Goal: Register for event/course

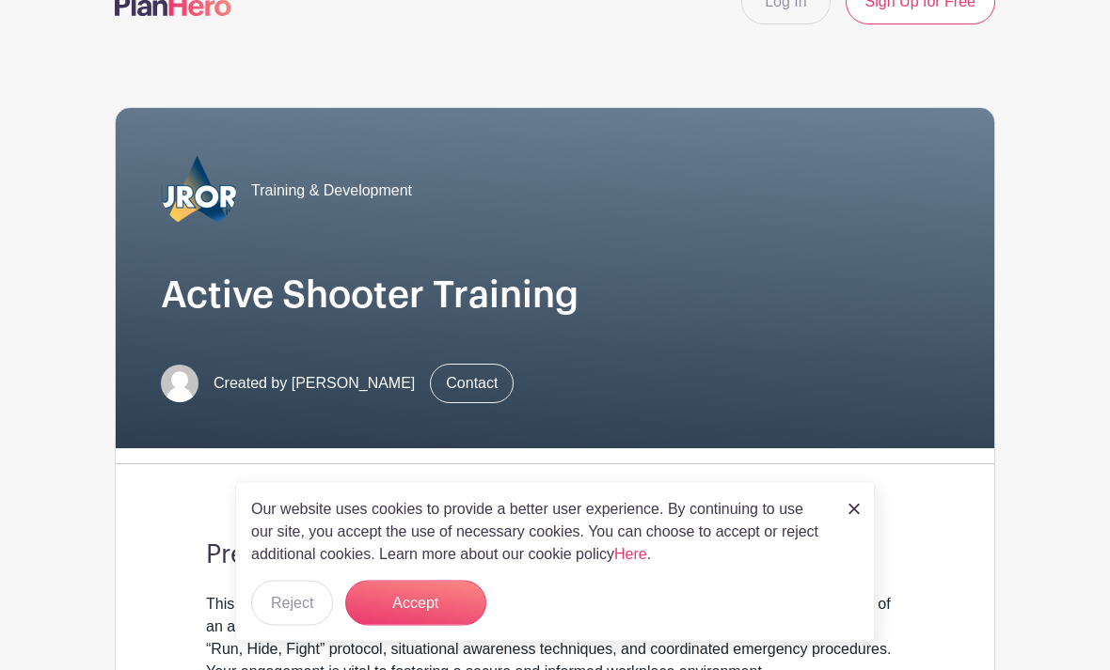
scroll to position [43, 0]
click at [850, 515] on img at bounding box center [853, 509] width 11 height 11
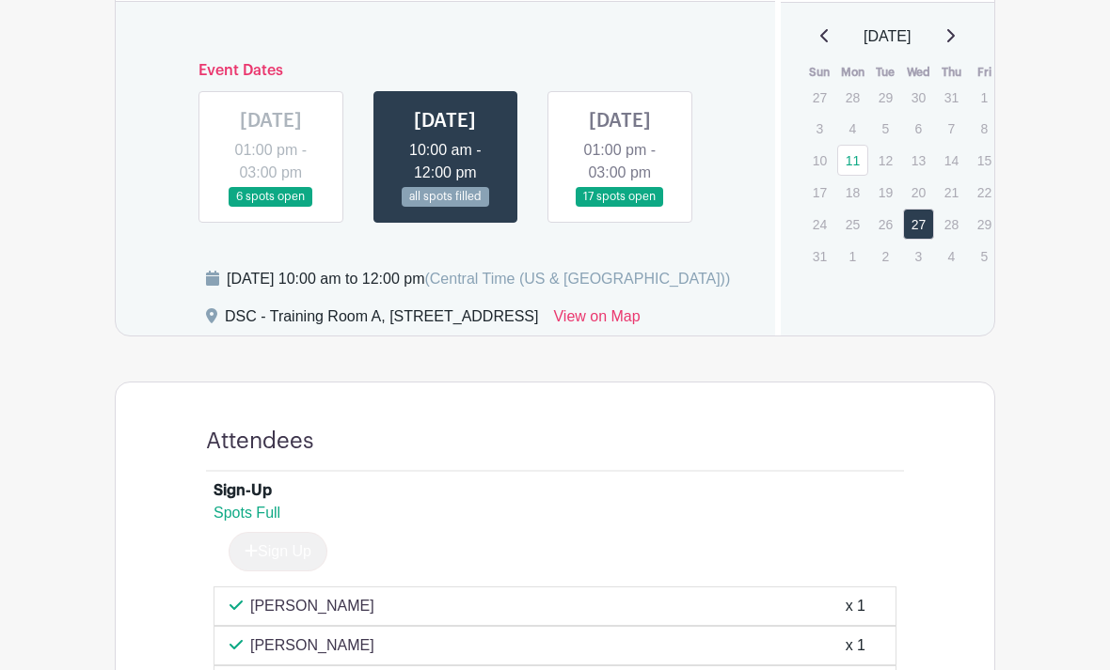
scroll to position [886, 0]
click at [271, 206] on link at bounding box center [271, 206] width 0 height 0
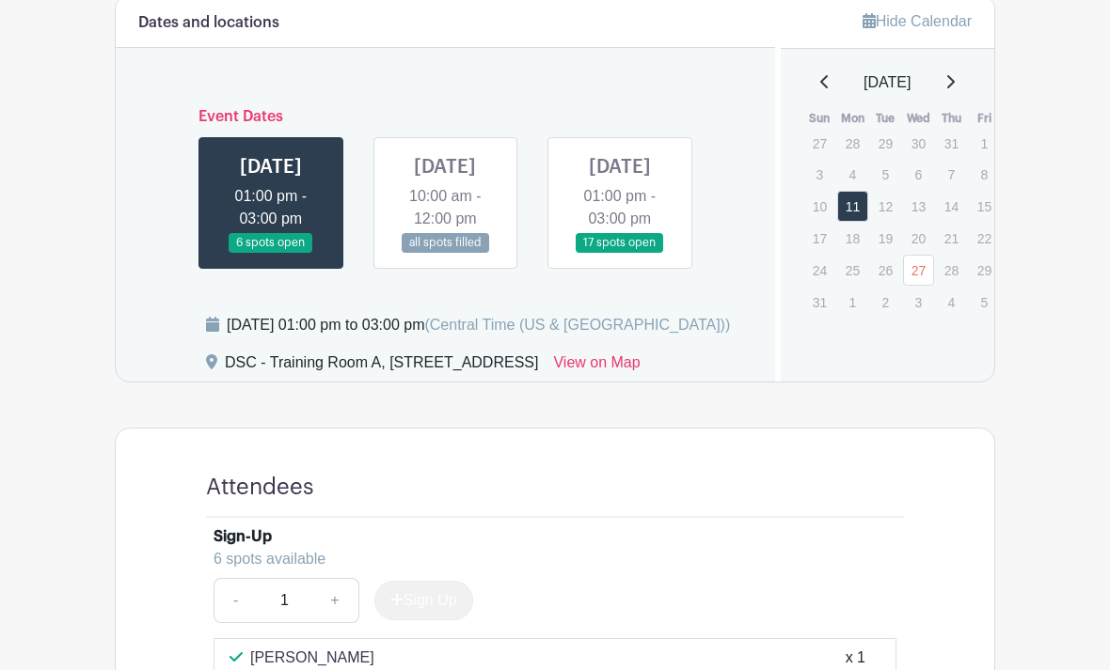
scroll to position [836, 0]
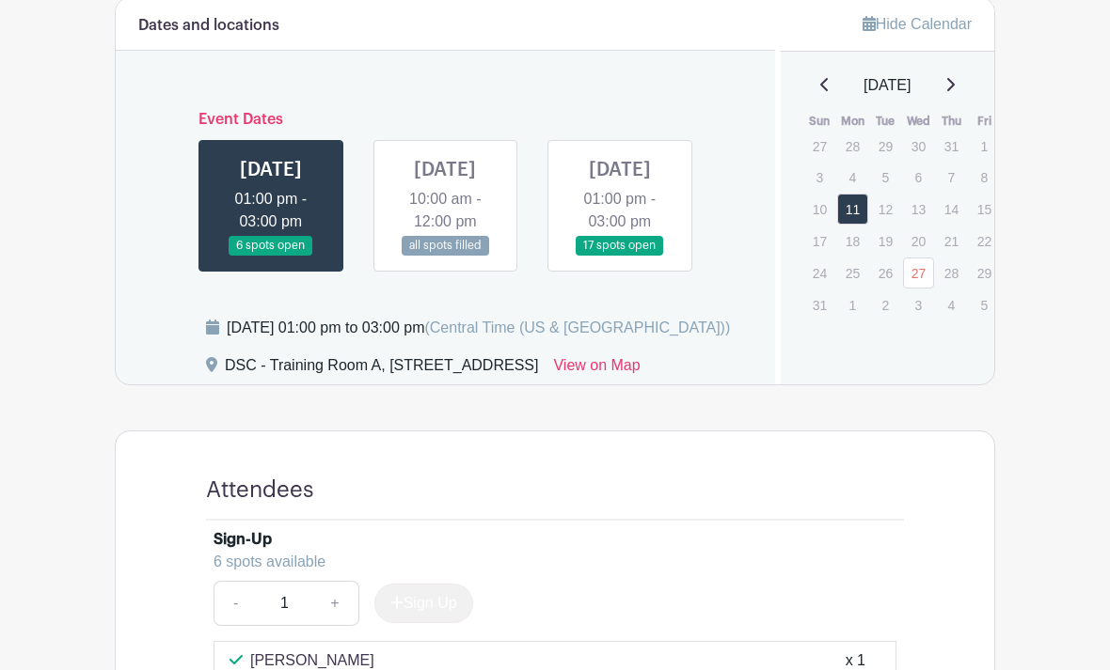
click at [445, 256] on link at bounding box center [445, 256] width 0 height 0
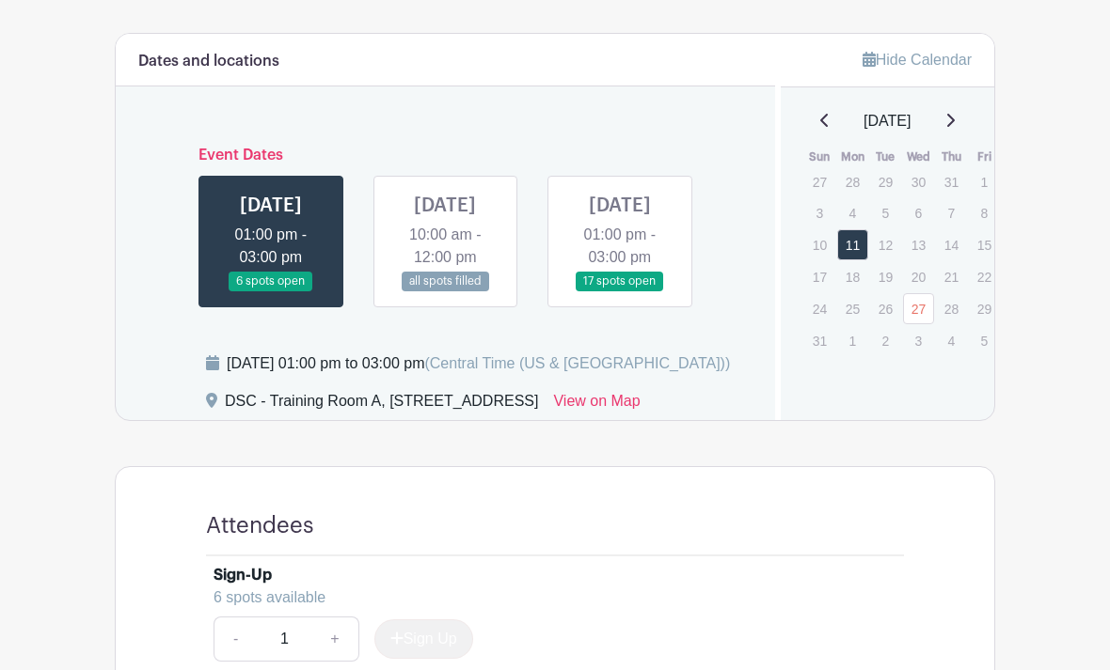
scroll to position [836, 0]
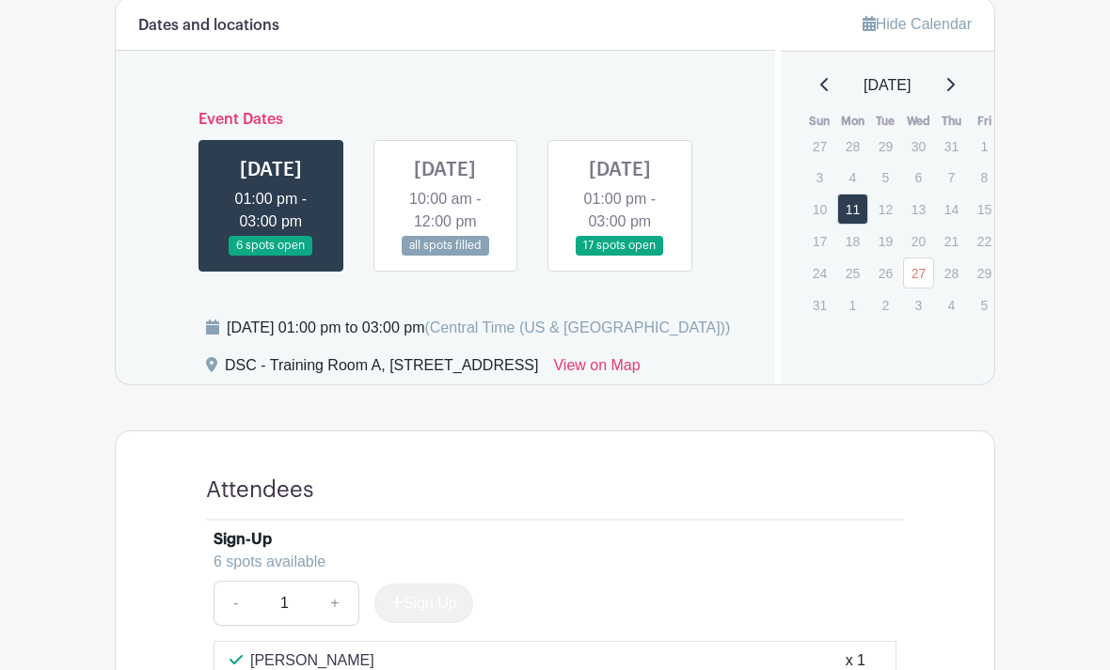
click at [445, 256] on link at bounding box center [445, 256] width 0 height 0
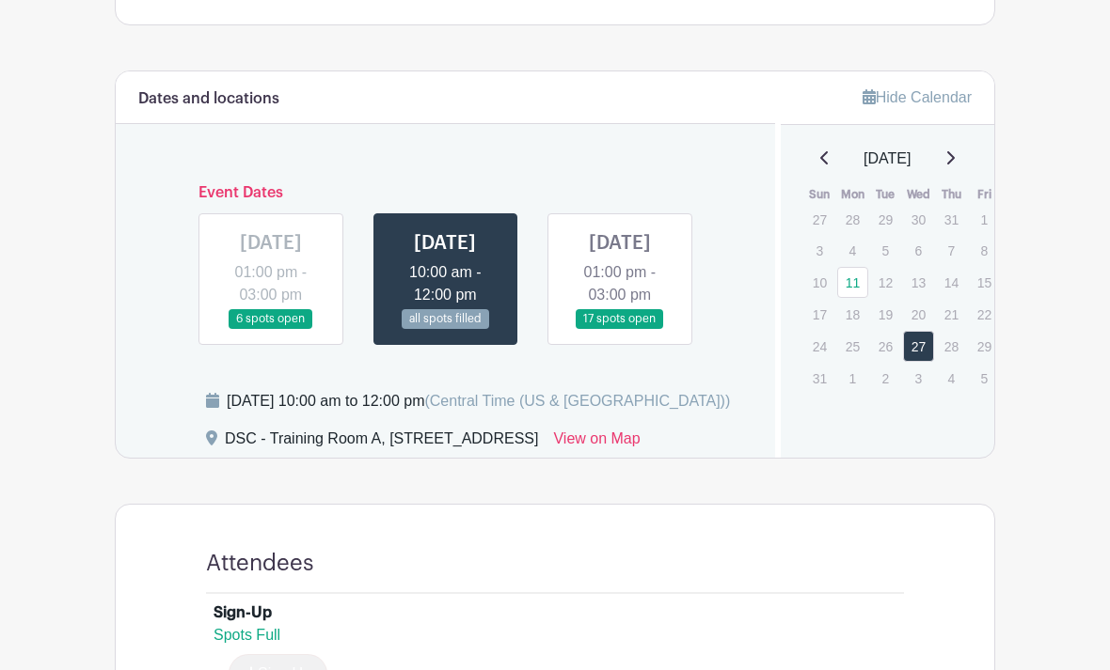
scroll to position [764, 0]
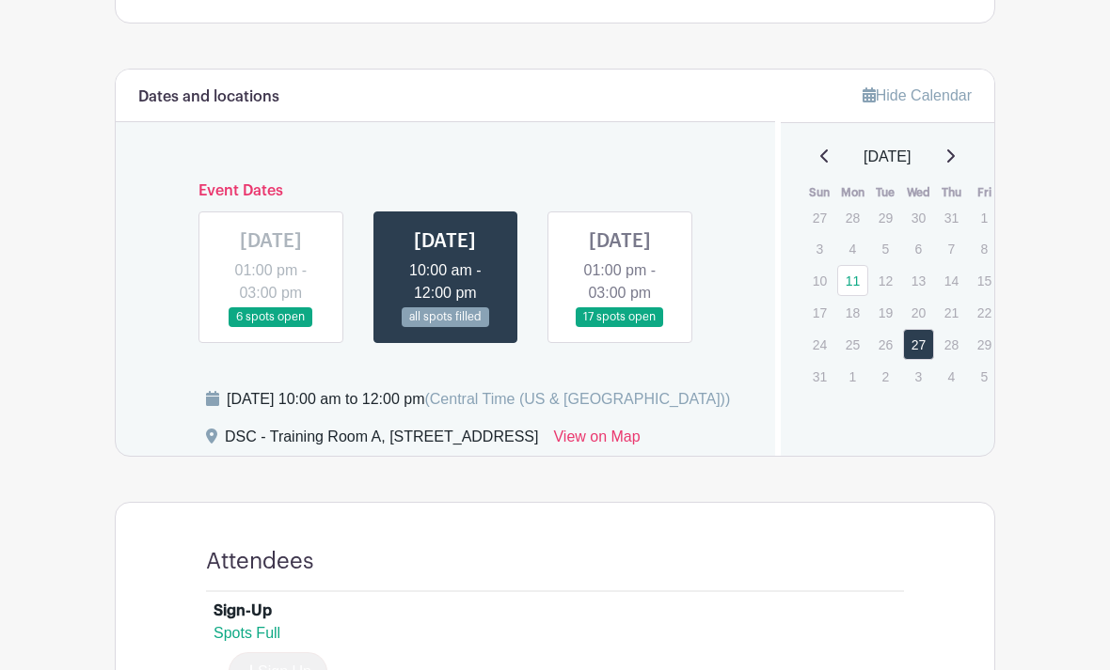
click at [620, 327] on link at bounding box center [620, 327] width 0 height 0
